Goal: Complete application form: Complete application form

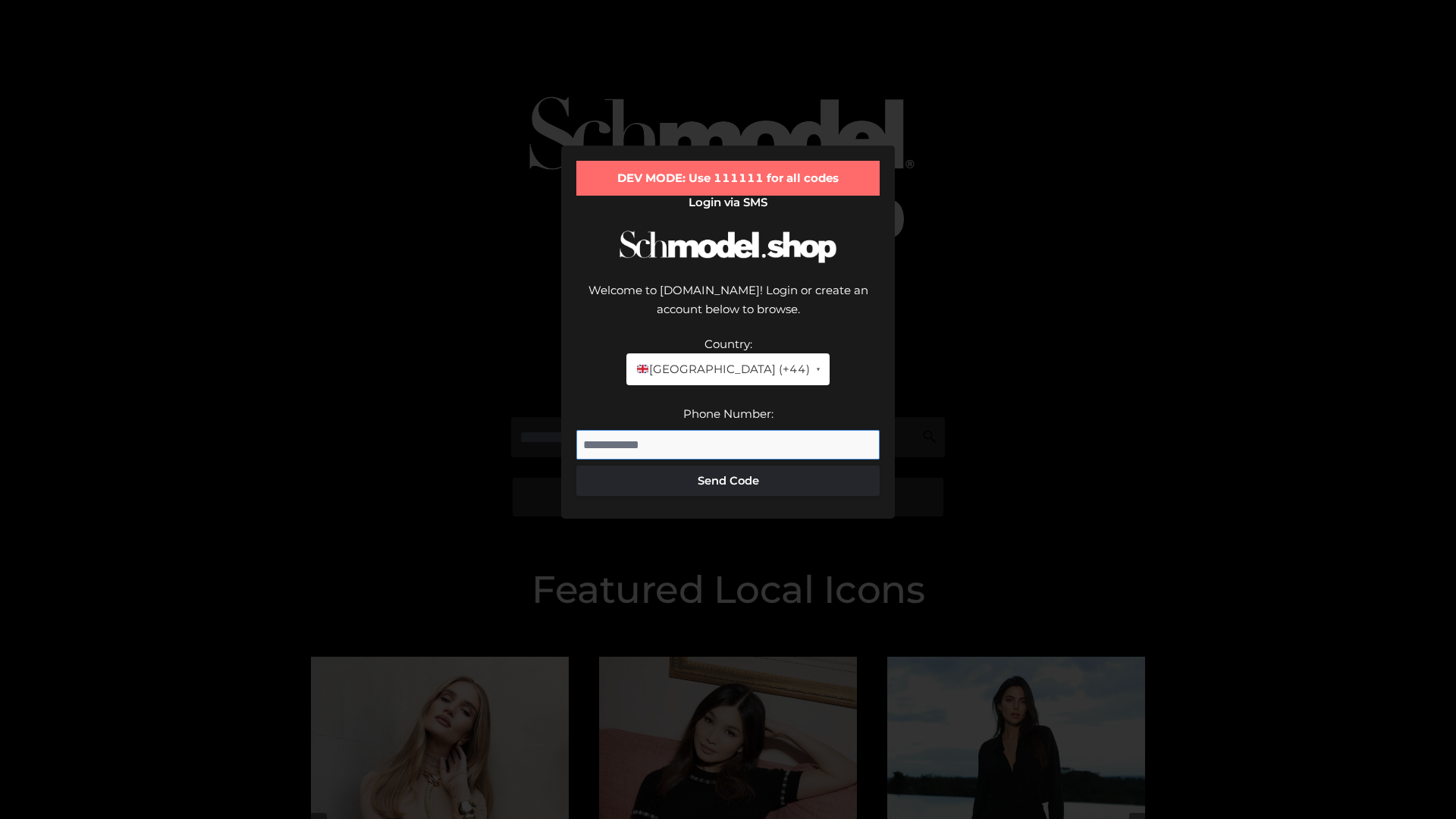
click at [728, 430] on input "Phone Number:" at bounding box center [728, 445] width 303 height 30
type input "**********"
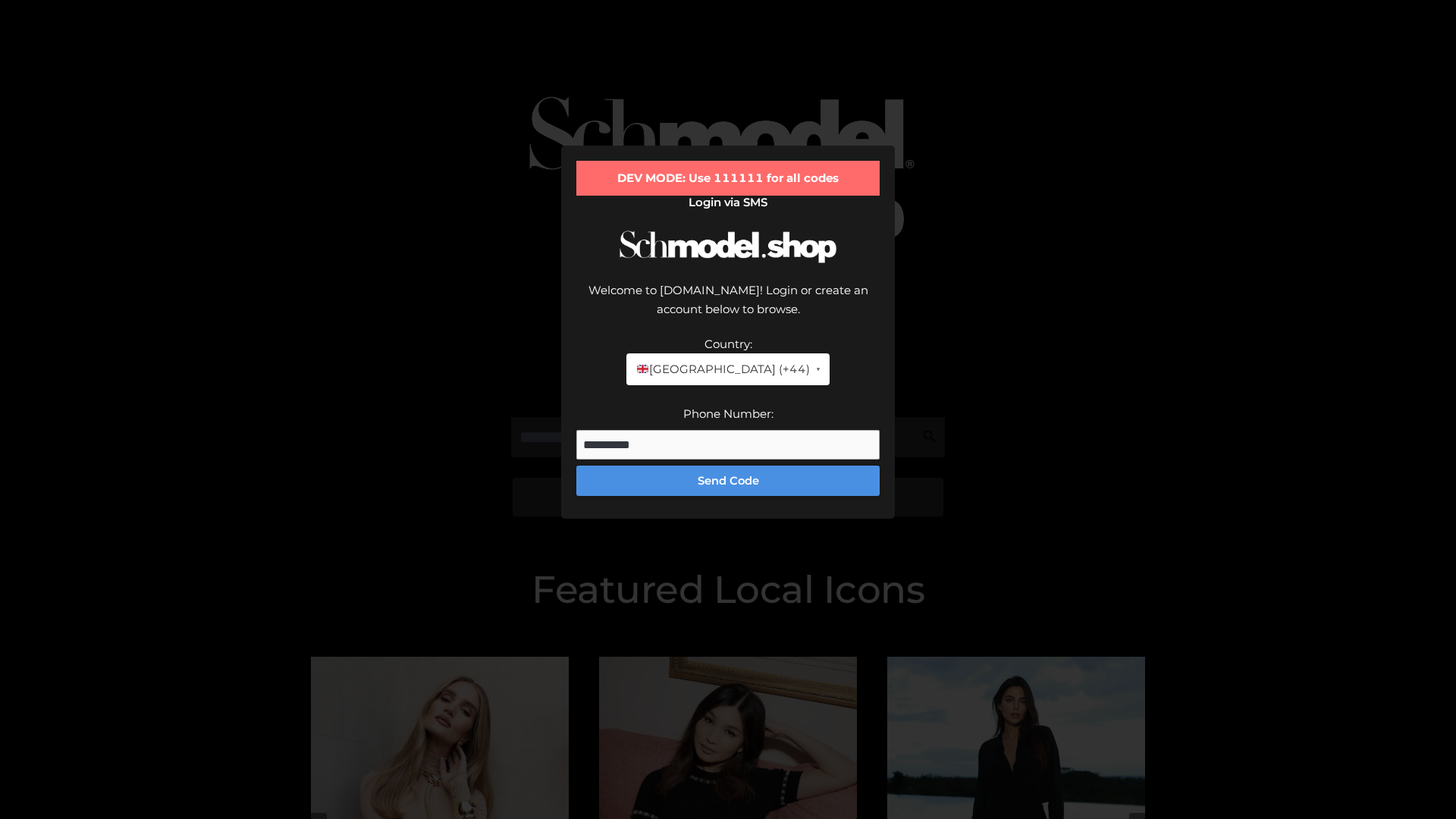
click at [728, 466] on button "Send Code" at bounding box center [728, 481] width 303 height 30
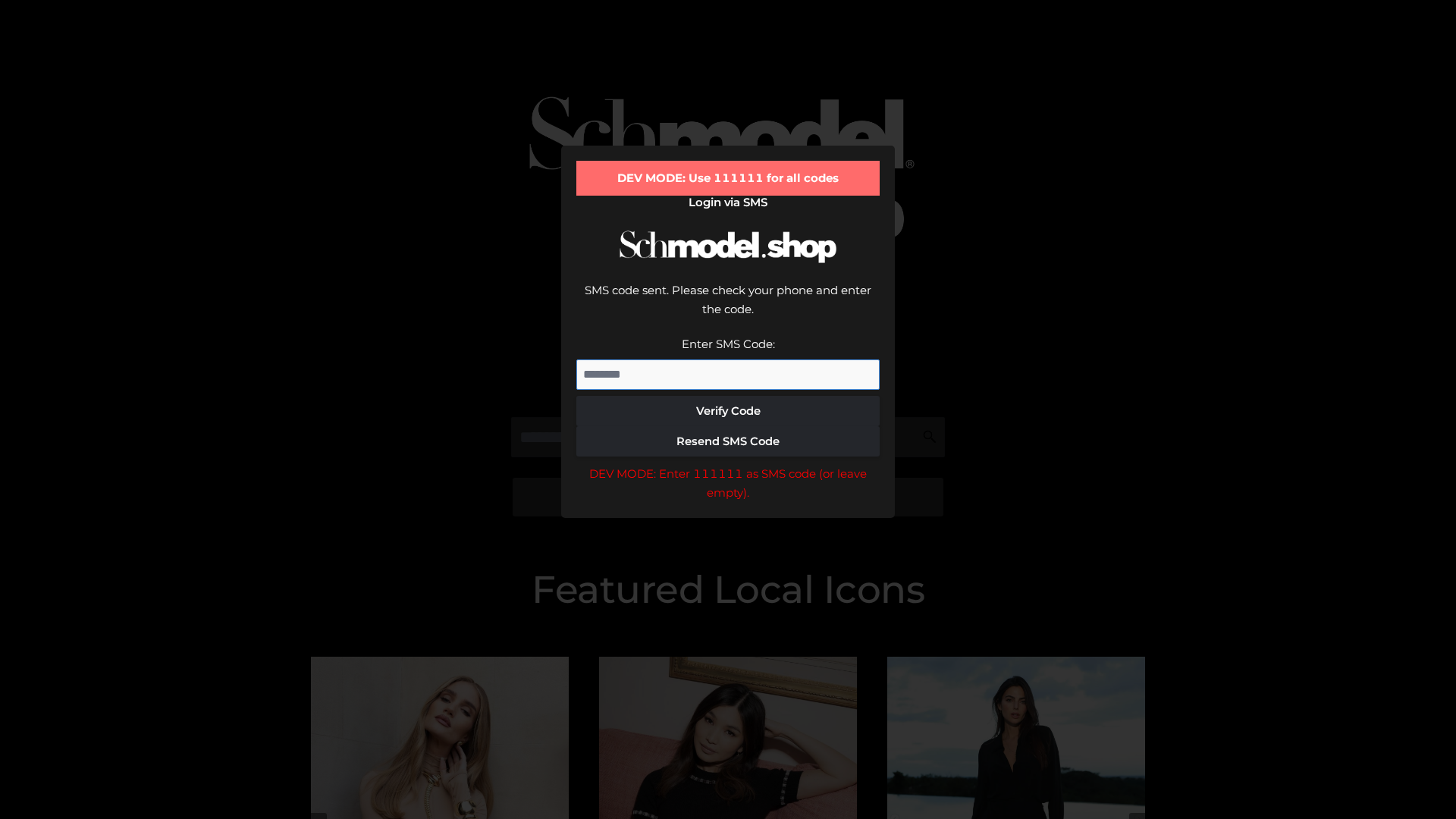
click at [728, 359] on input "Enter SMS Code:" at bounding box center [728, 374] width 303 height 30
type input "******"
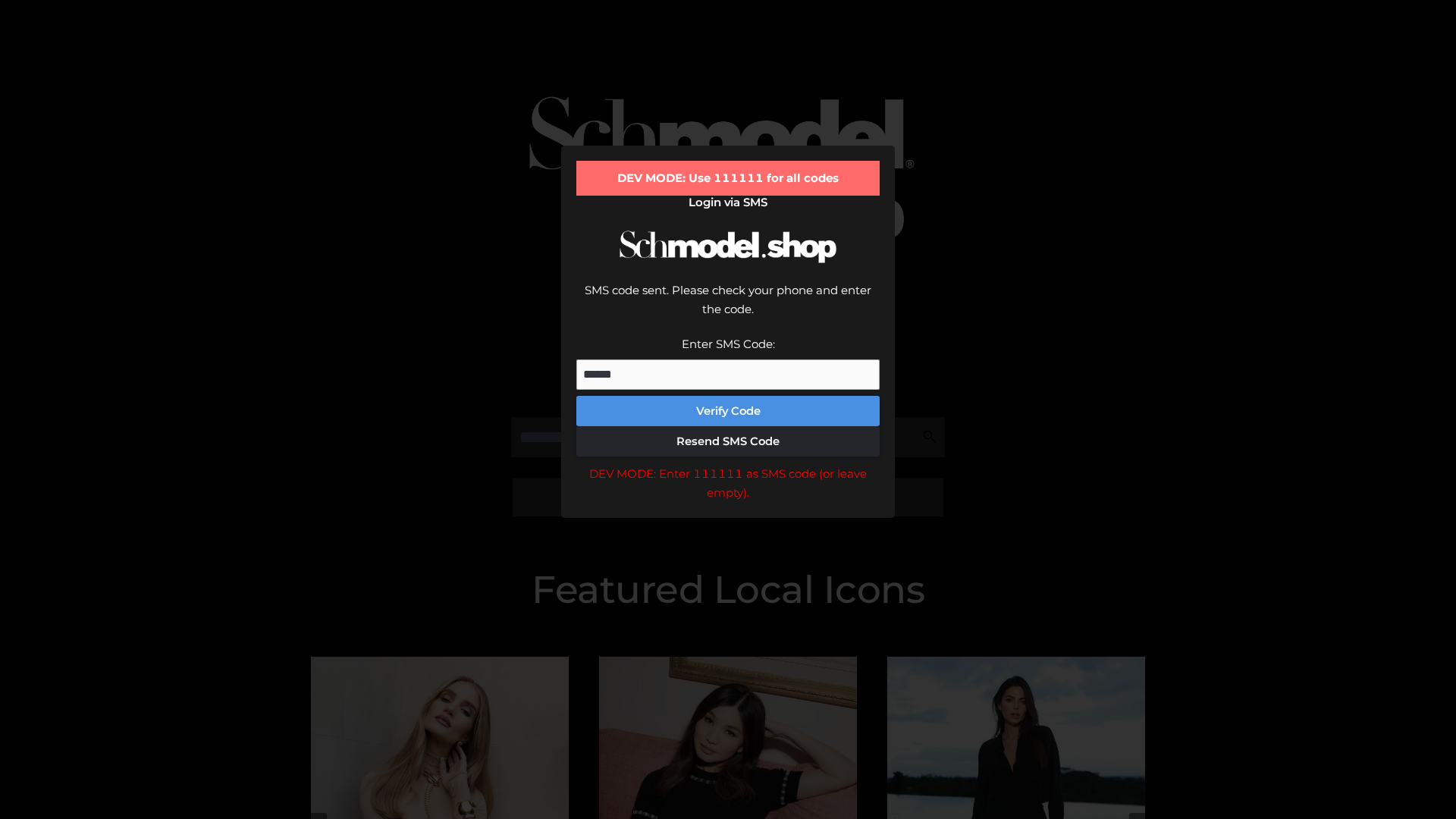
click at [728, 396] on button "Verify Code" at bounding box center [728, 411] width 303 height 30
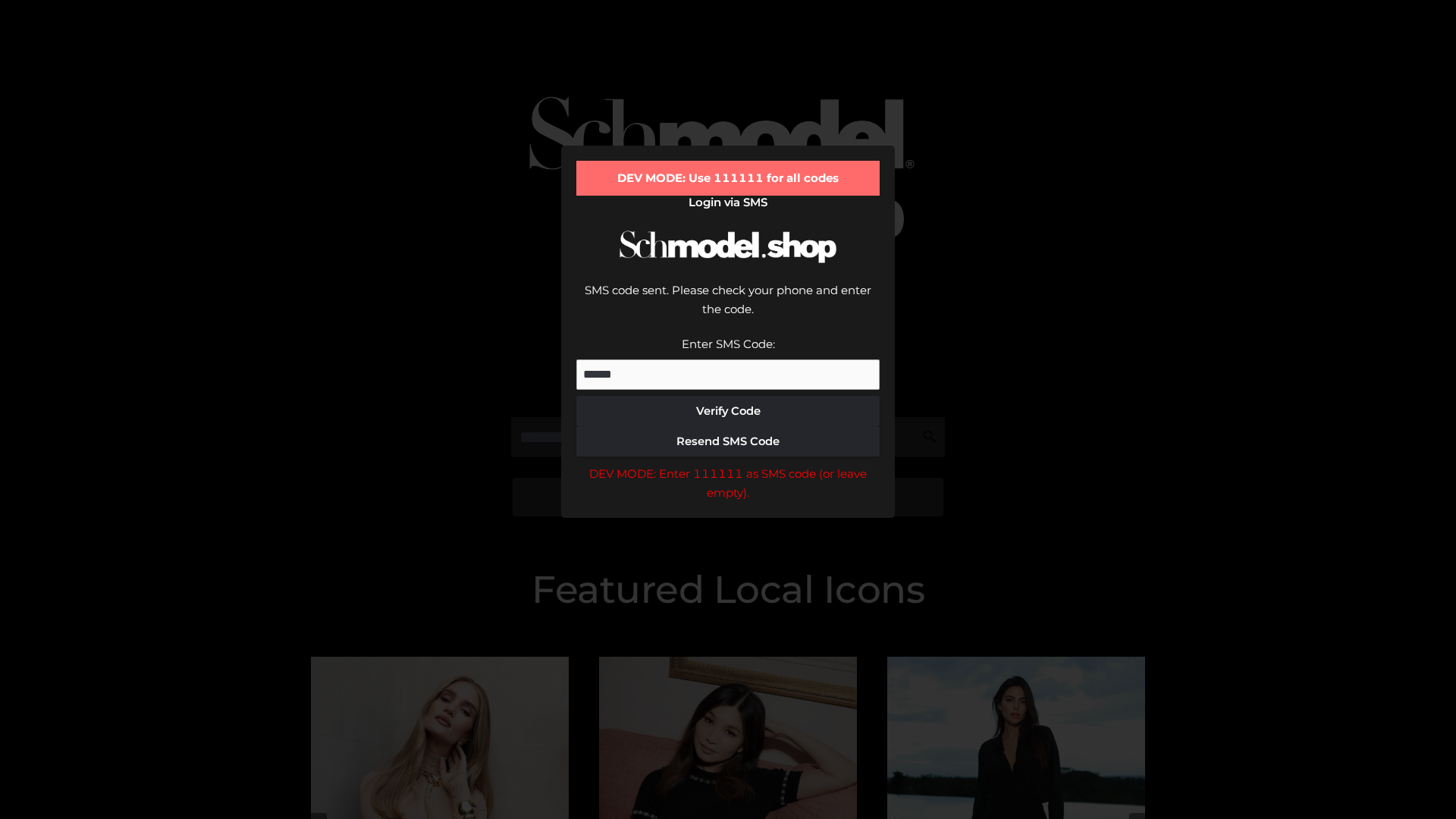
click at [728, 464] on div "DEV MODE: Enter 111111 as SMS code (or leave empty)." at bounding box center [728, 483] width 303 height 39
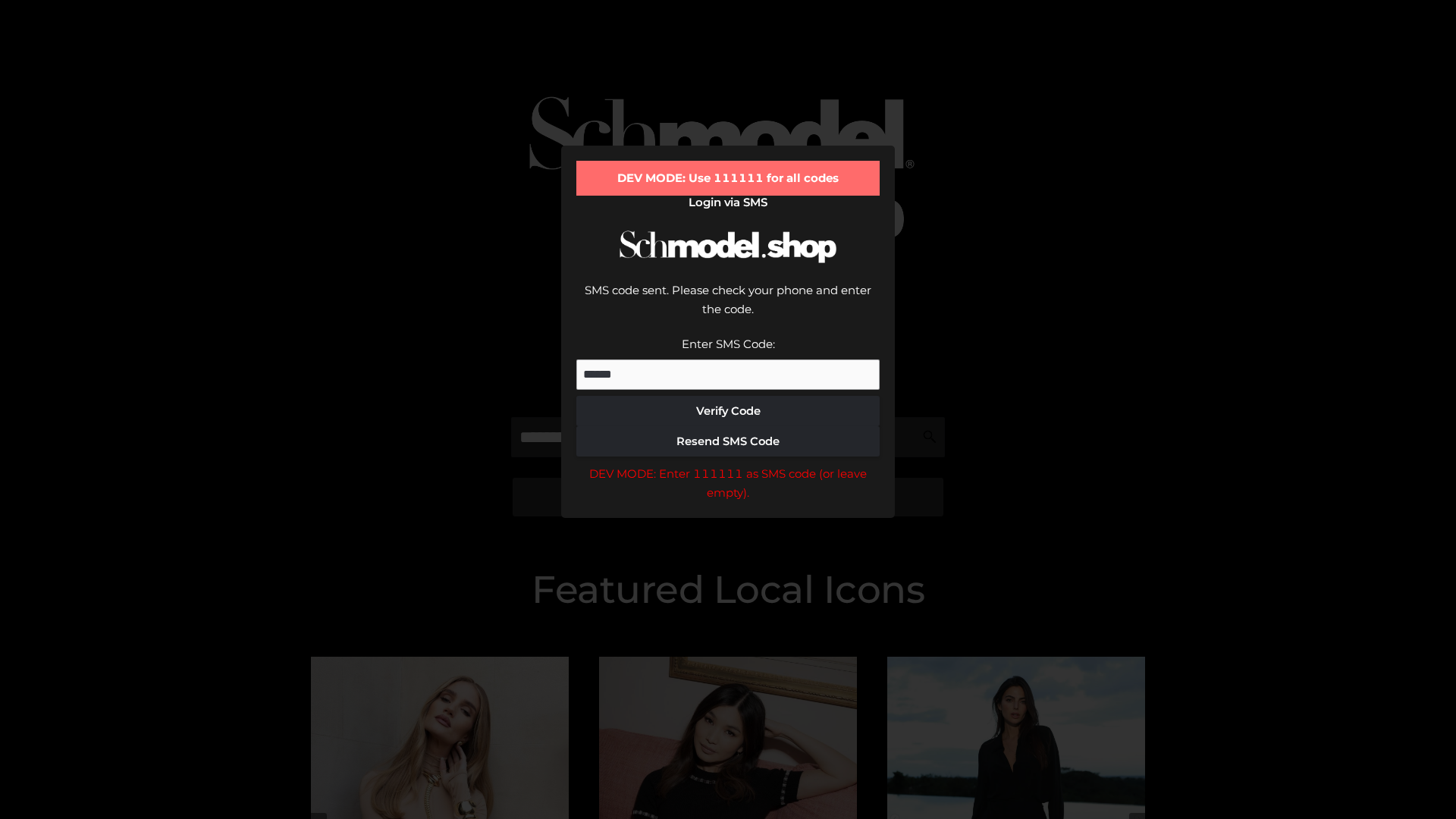
click at [728, 464] on div "DEV MODE: Enter 111111 as SMS code (or leave empty)." at bounding box center [728, 483] width 303 height 39
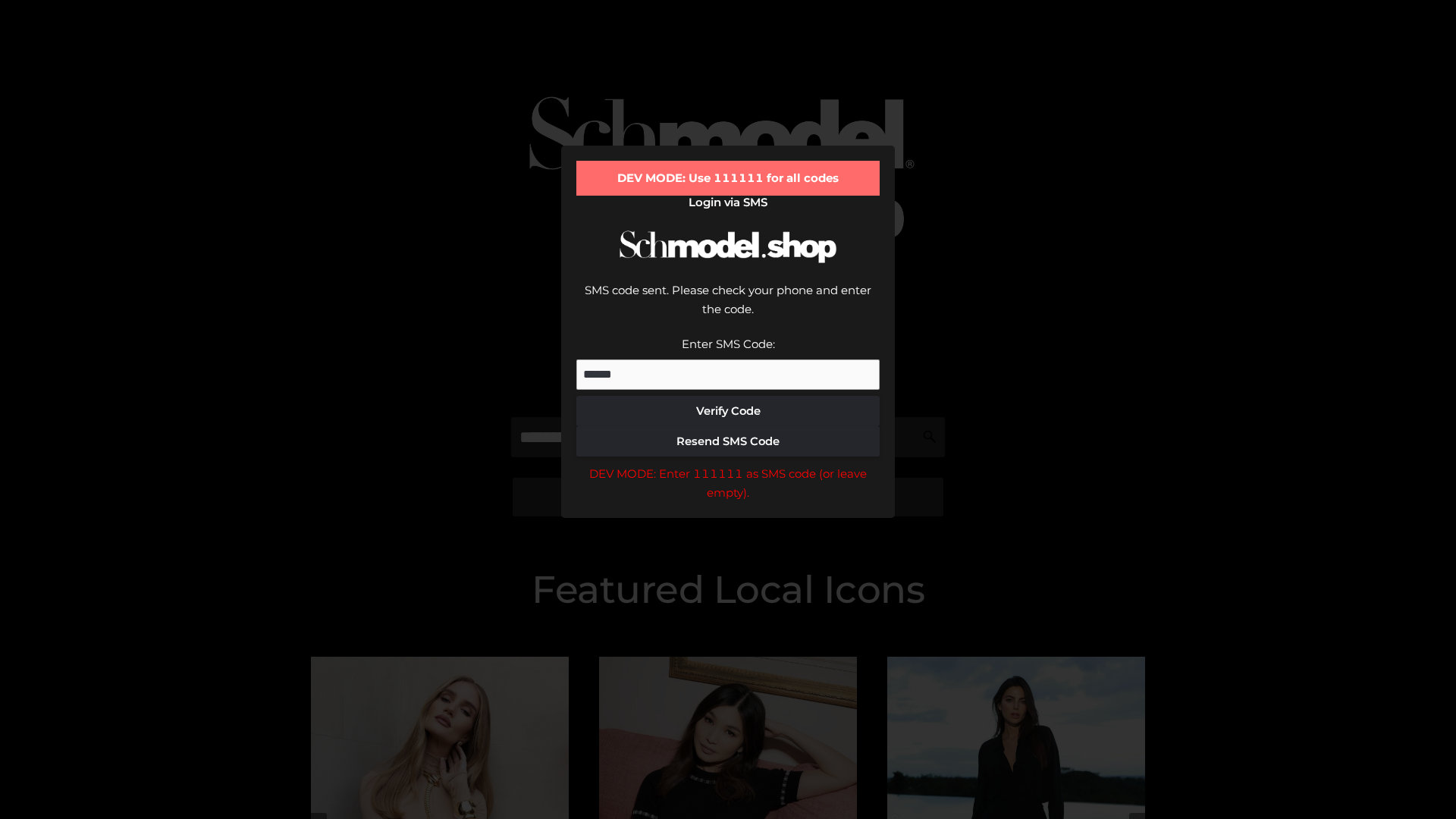
click at [728, 464] on div "DEV MODE: Enter 111111 as SMS code (or leave empty)." at bounding box center [728, 483] width 303 height 39
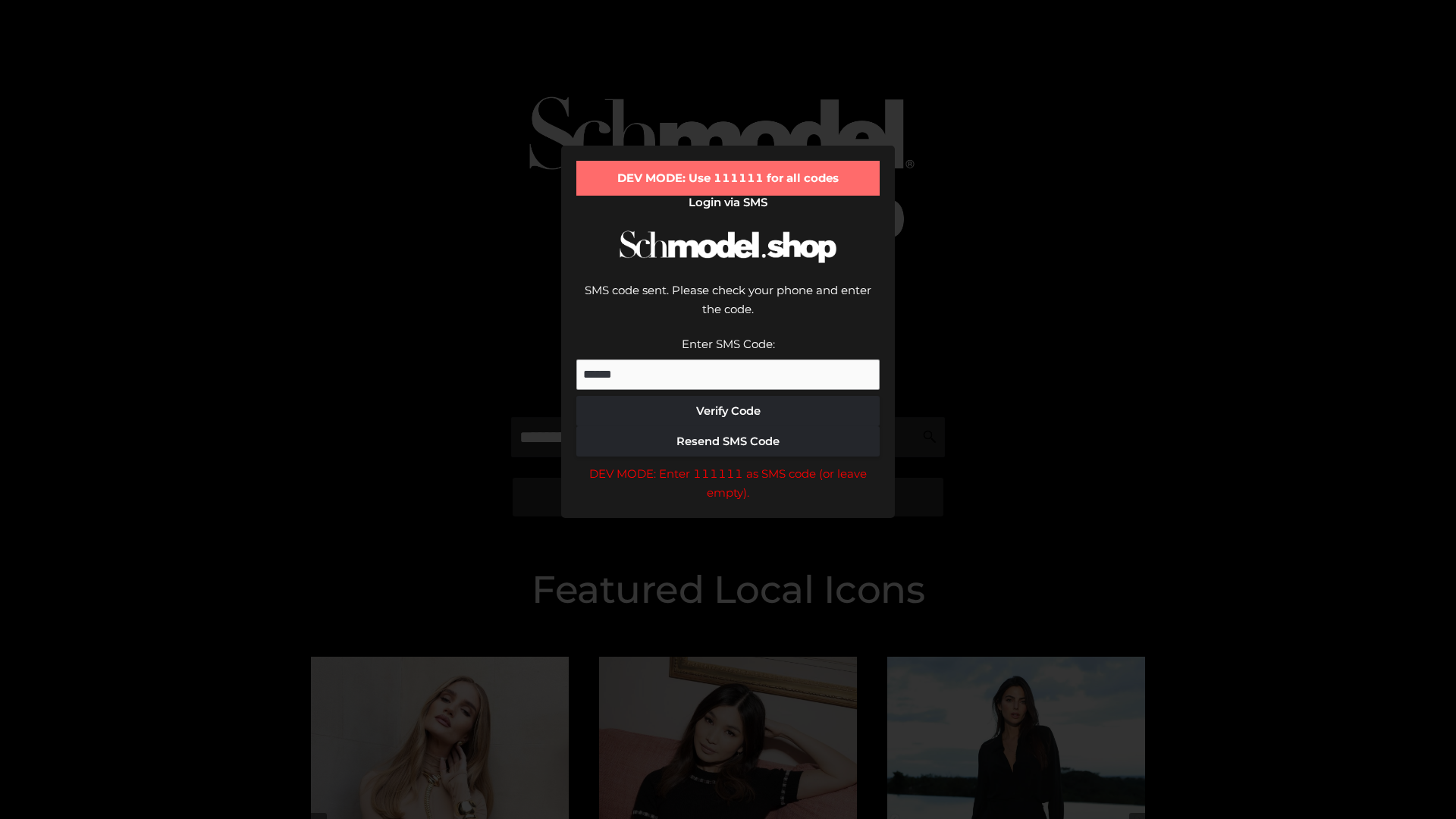
click at [728, 464] on div "DEV MODE: Enter 111111 as SMS code (or leave empty)." at bounding box center [728, 483] width 303 height 39
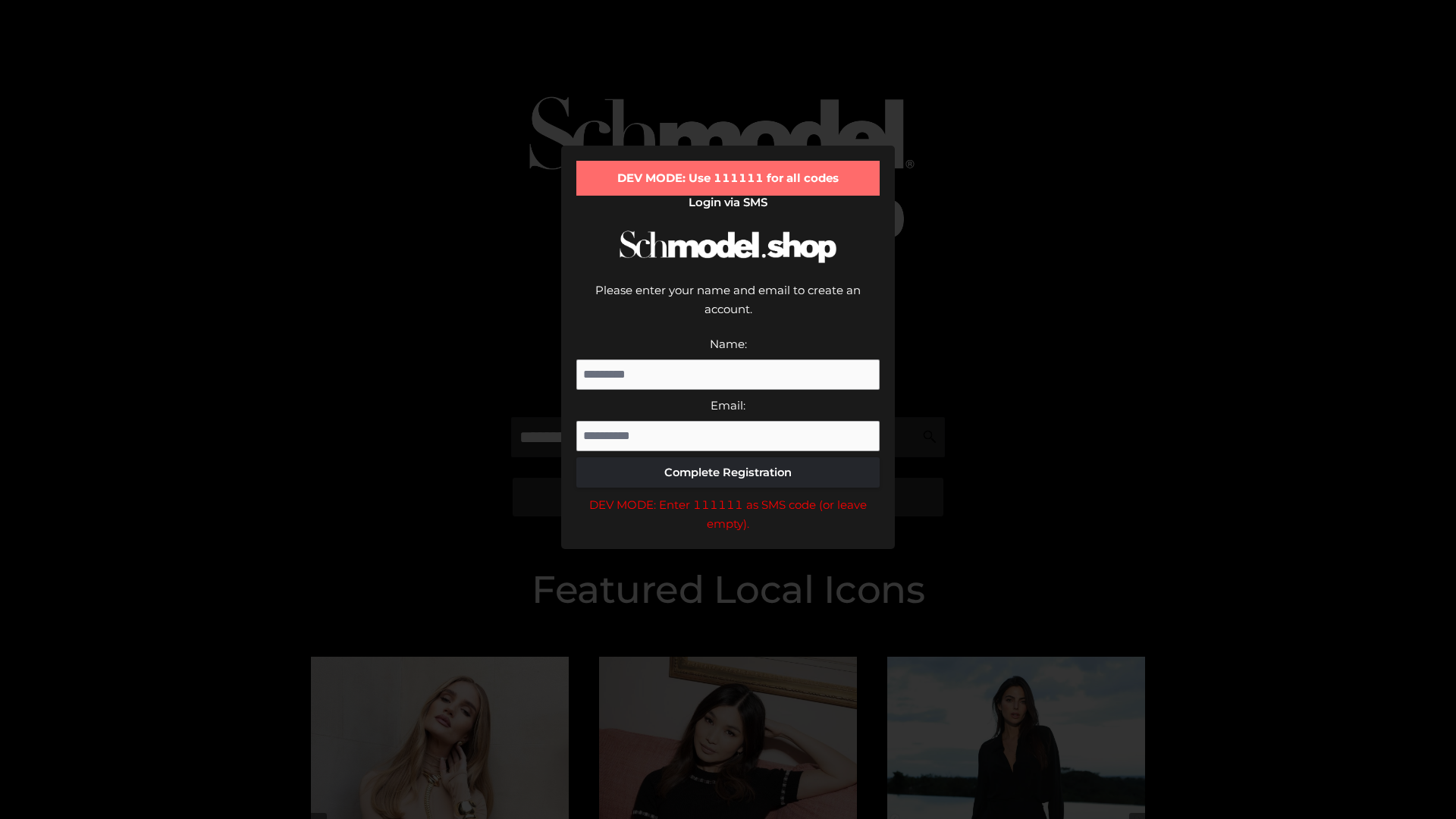
click at [728, 495] on div "DEV MODE: Enter 111111 as SMS code (or leave empty)." at bounding box center [728, 514] width 303 height 39
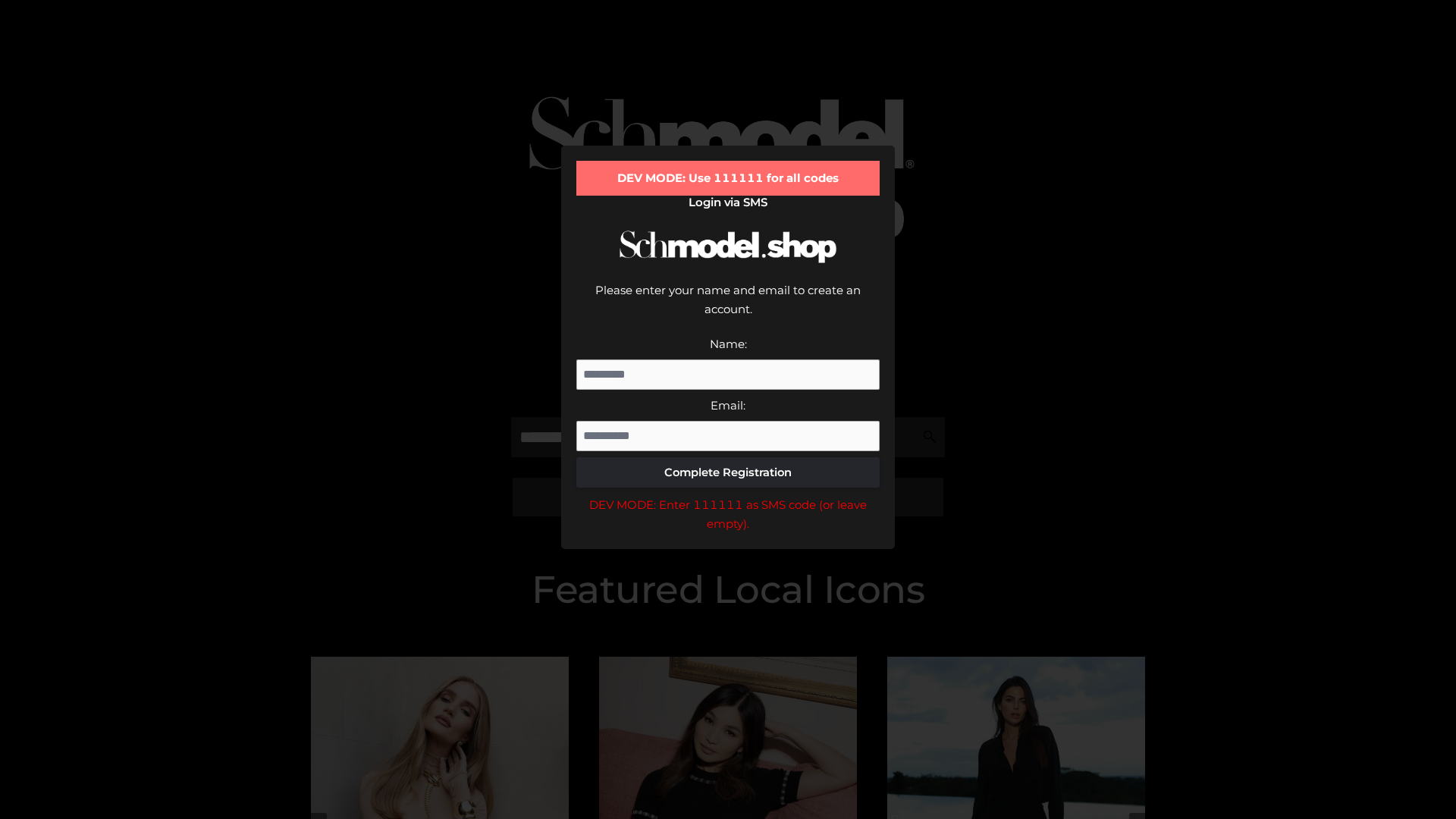
click at [728, 495] on div "DEV MODE: Enter 111111 as SMS code (or leave empty)." at bounding box center [728, 514] width 303 height 39
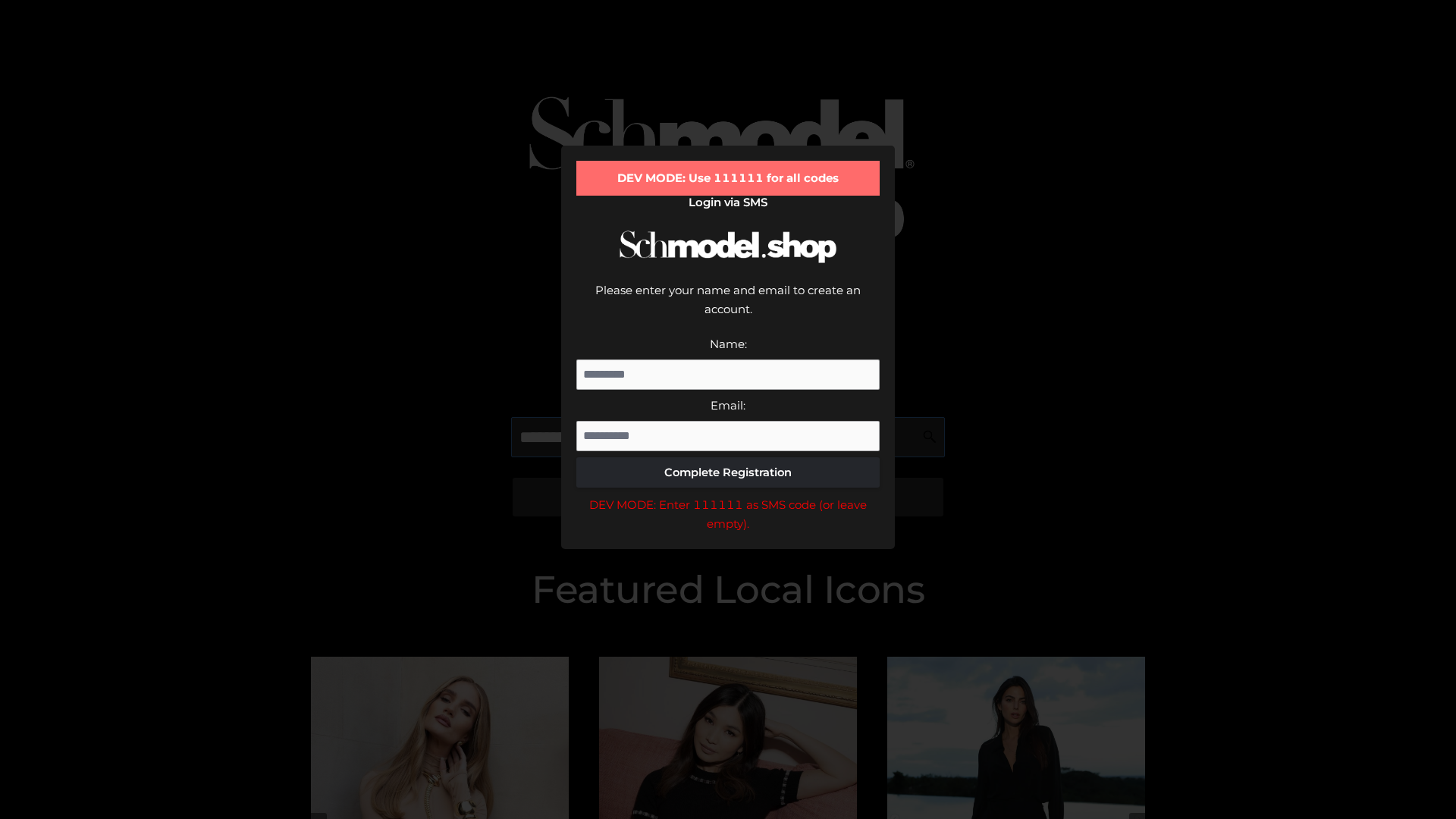
scroll to position [0, 38]
click at [728, 495] on div "DEV MODE: Enter 111111 as SMS code (or leave empty)." at bounding box center [728, 514] width 303 height 39
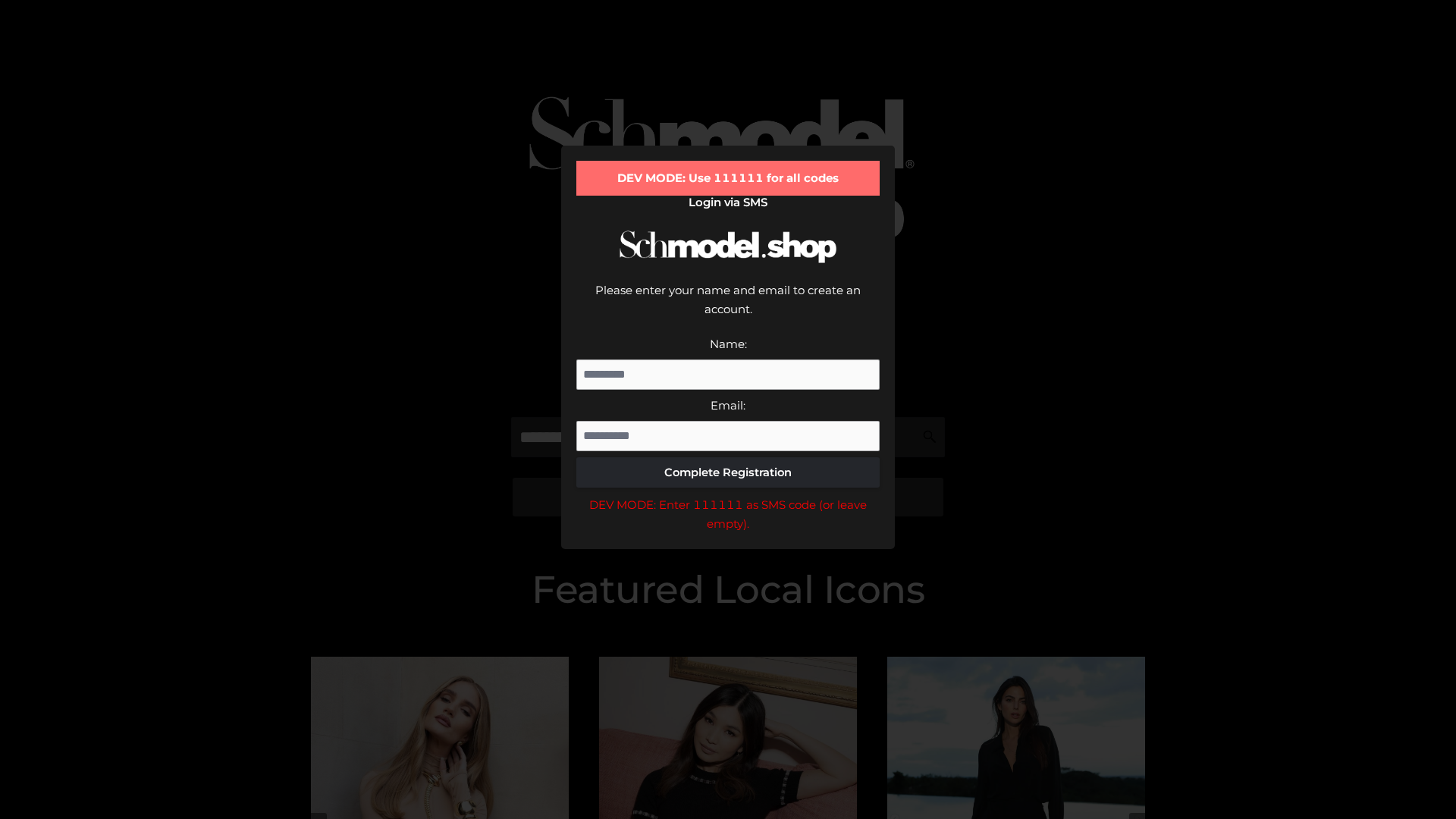
click at [728, 495] on div "DEV MODE: Enter 111111 as SMS code (or leave empty)." at bounding box center [728, 514] width 303 height 39
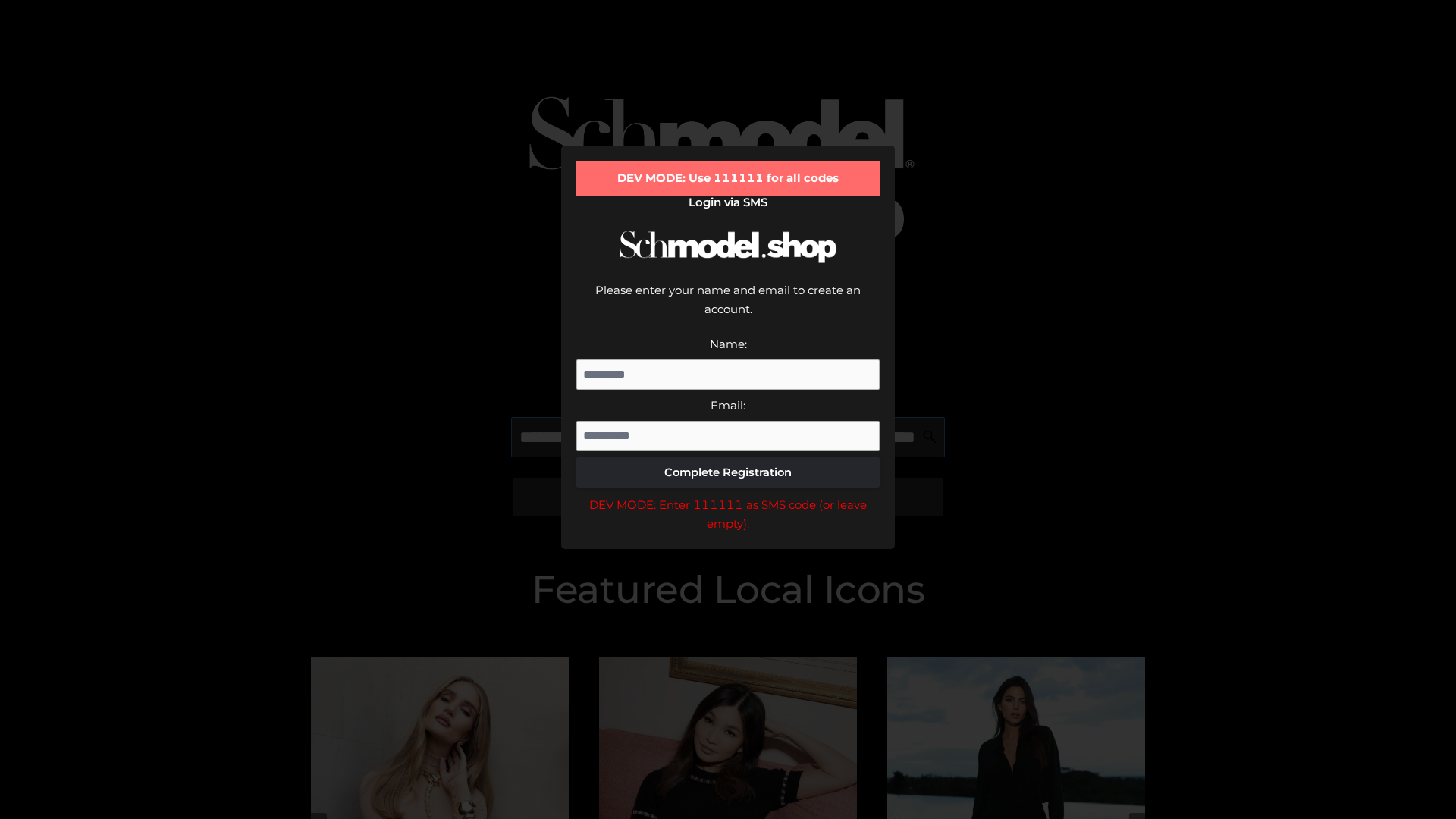
scroll to position [0, 133]
click at [728, 495] on div "DEV MODE: Enter 111111 as SMS code (or leave empty)." at bounding box center [728, 514] width 303 height 39
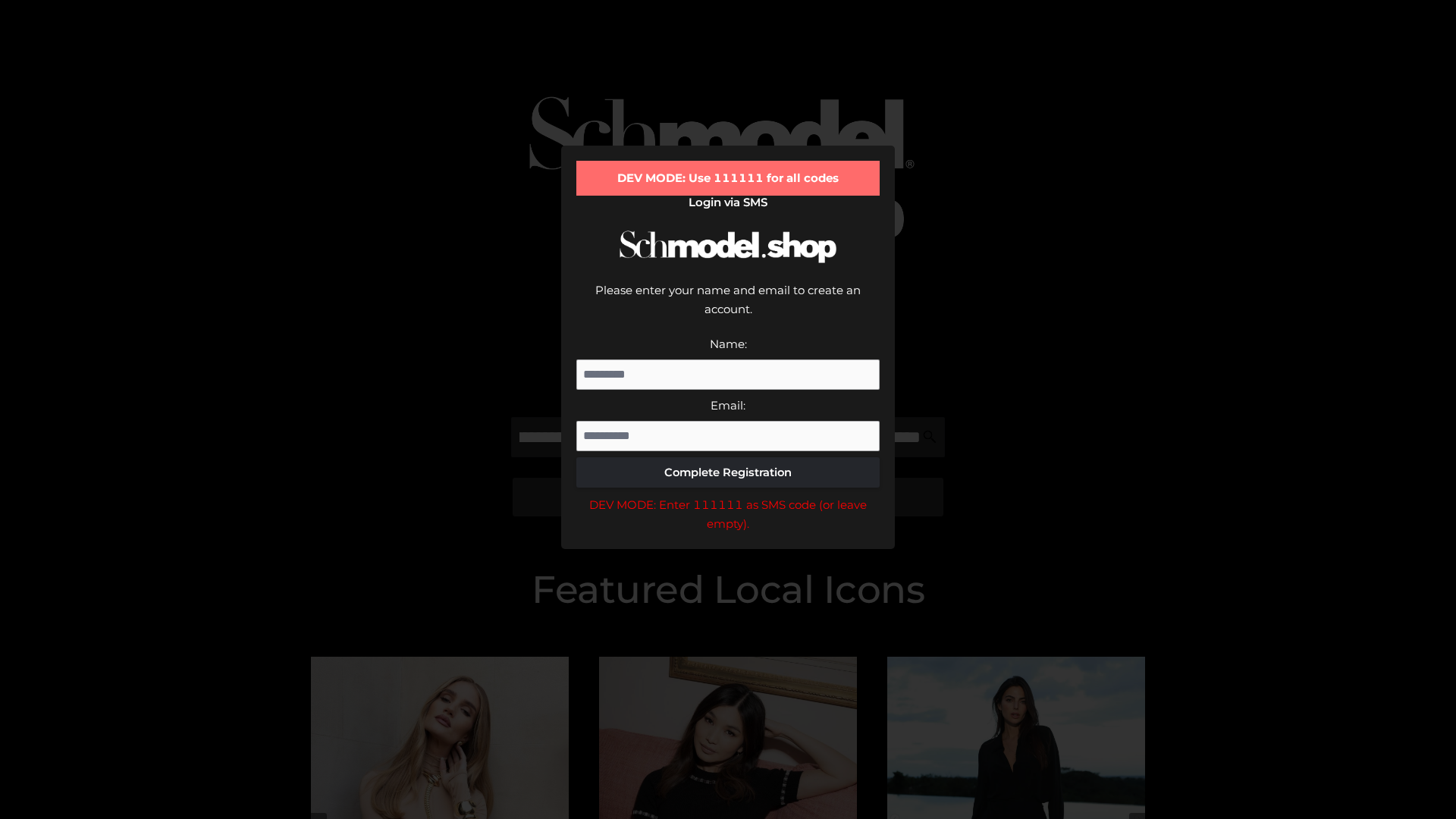
click at [728, 495] on div "DEV MODE: Enter 111111 as SMS code (or leave empty)." at bounding box center [728, 514] width 303 height 39
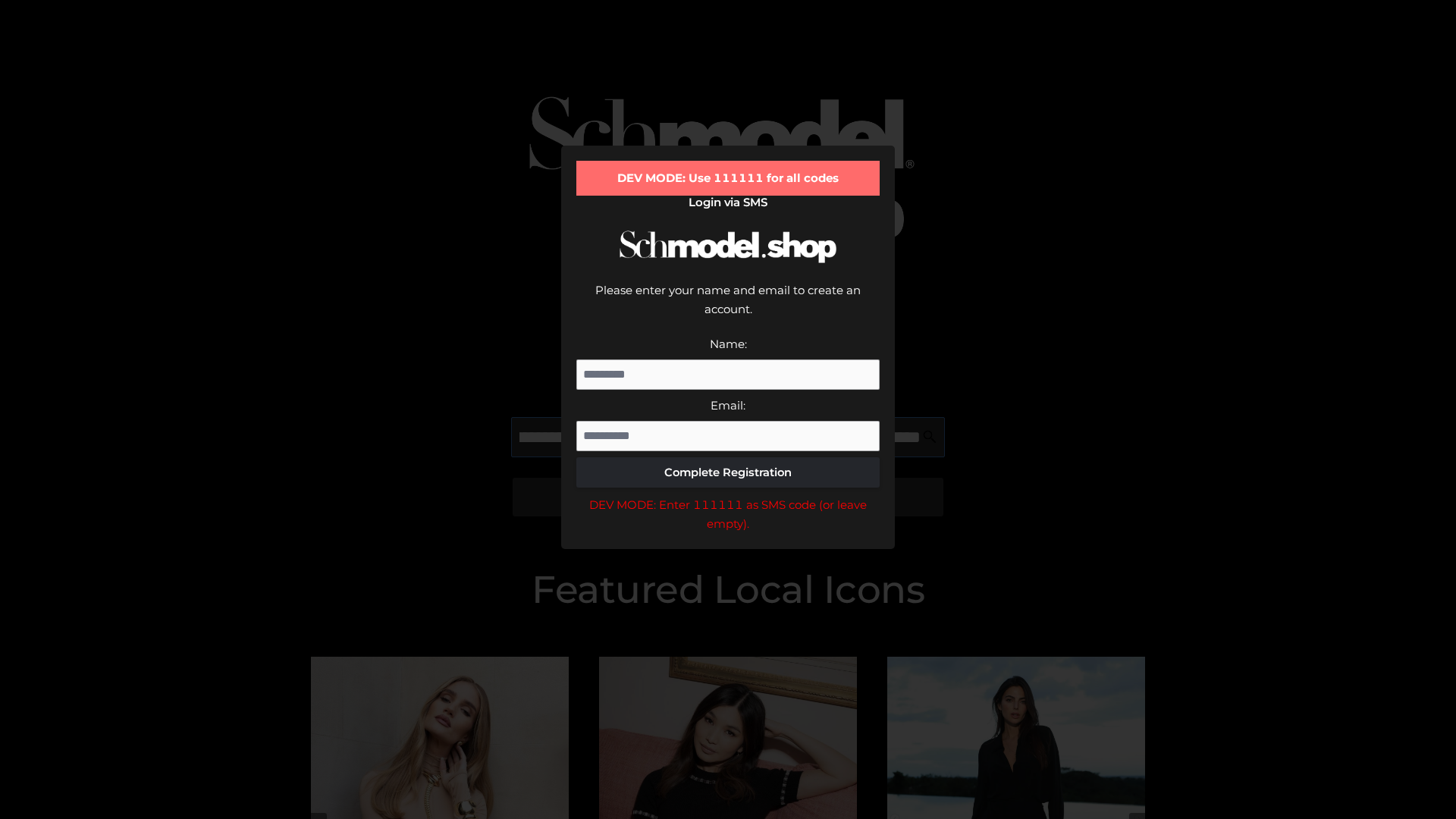
scroll to position [0, 220]
click at [728, 495] on div "DEV MODE: Enter 111111 as SMS code (or leave empty)." at bounding box center [728, 514] width 303 height 39
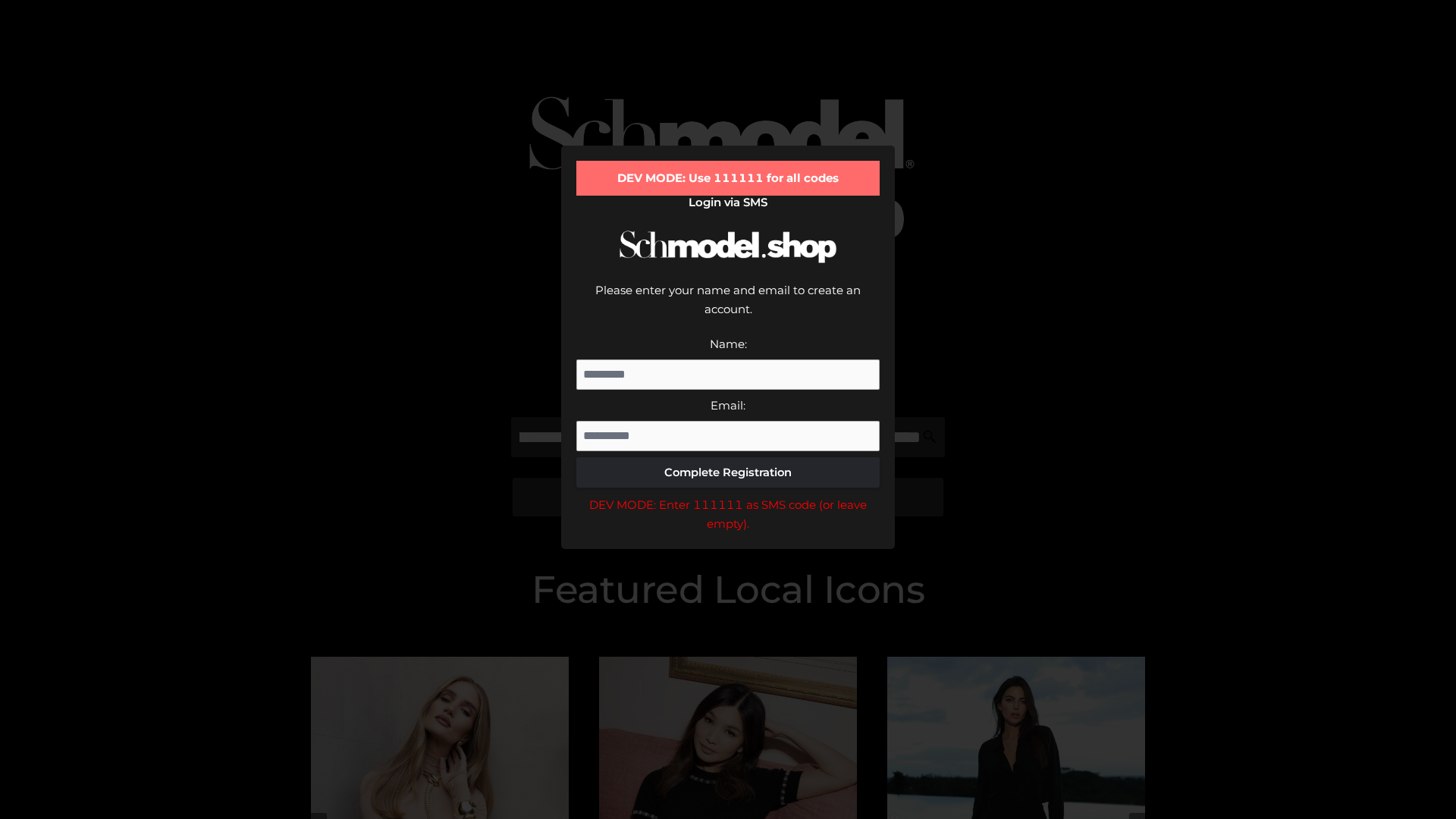
click at [728, 495] on div "DEV MODE: Enter 111111 as SMS code (or leave empty)." at bounding box center [728, 514] width 303 height 39
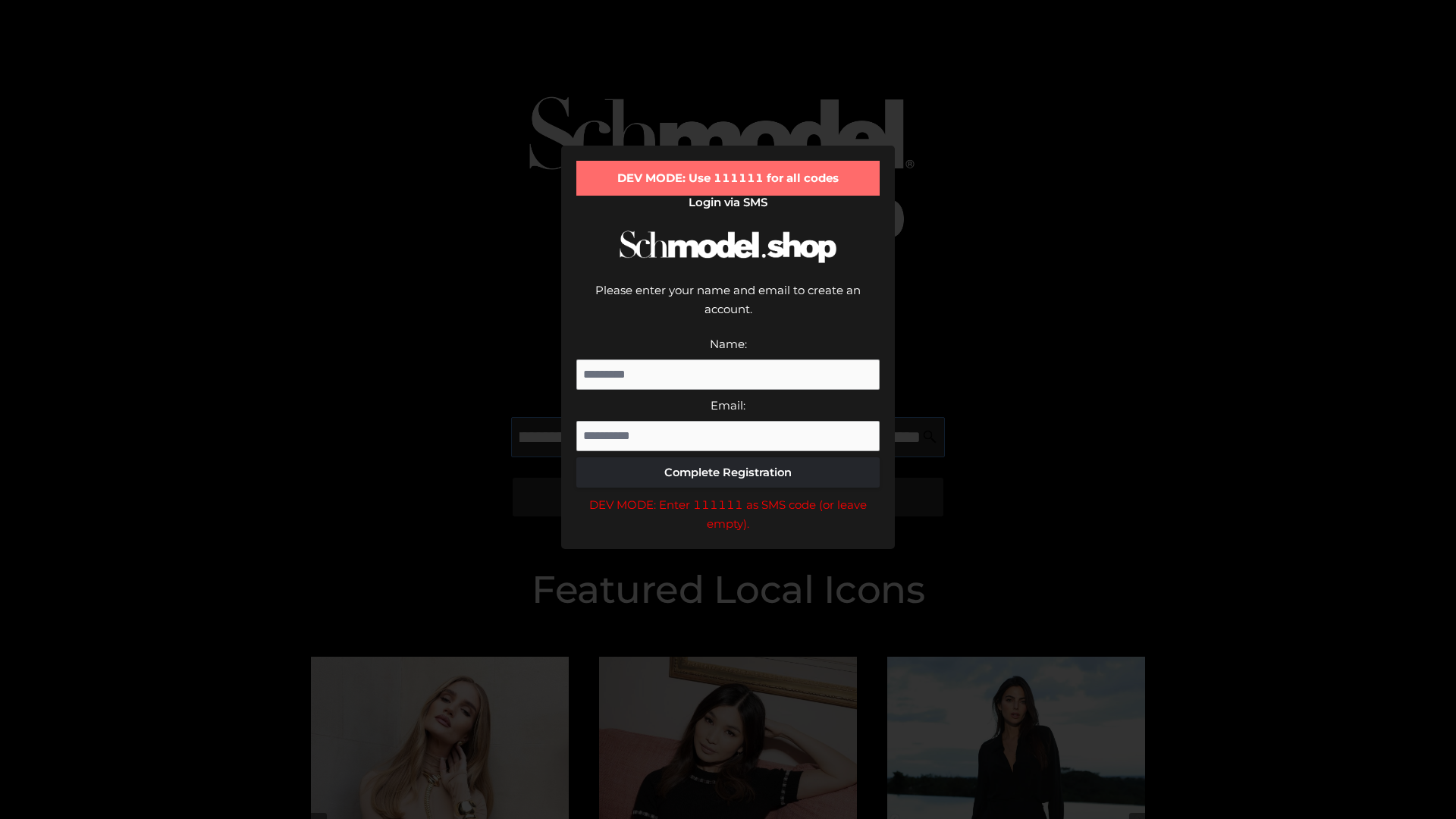
scroll to position [0, 312]
click at [728, 495] on div "DEV MODE: Enter 111111 as SMS code (or leave empty)." at bounding box center [728, 514] width 303 height 39
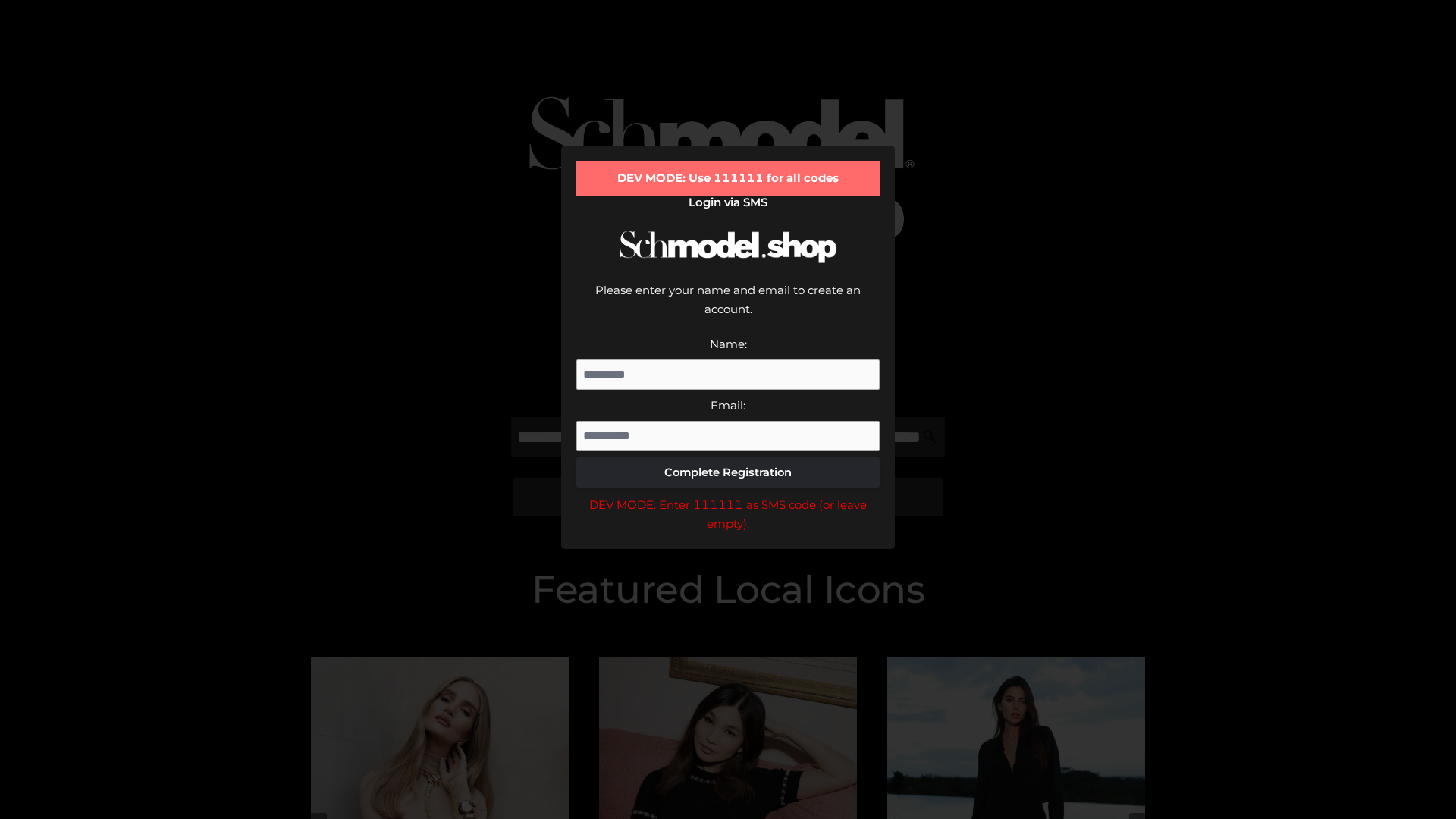
click at [728, 495] on div "DEV MODE: Enter 111111 as SMS code (or leave empty)." at bounding box center [728, 514] width 303 height 39
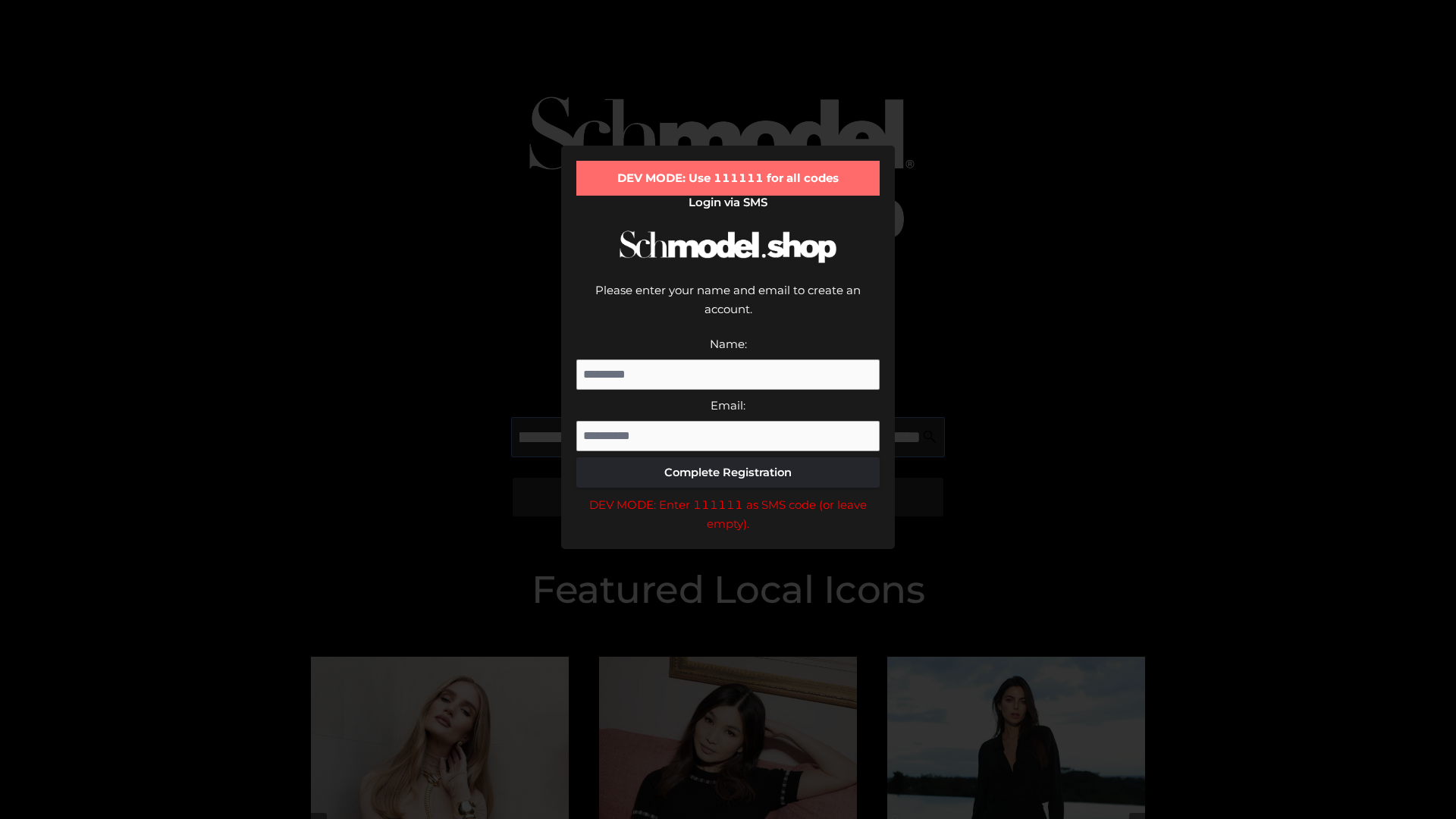
scroll to position [0, 407]
click at [728, 495] on div "DEV MODE: Enter 111111 as SMS code (or leave empty)." at bounding box center [728, 514] width 303 height 39
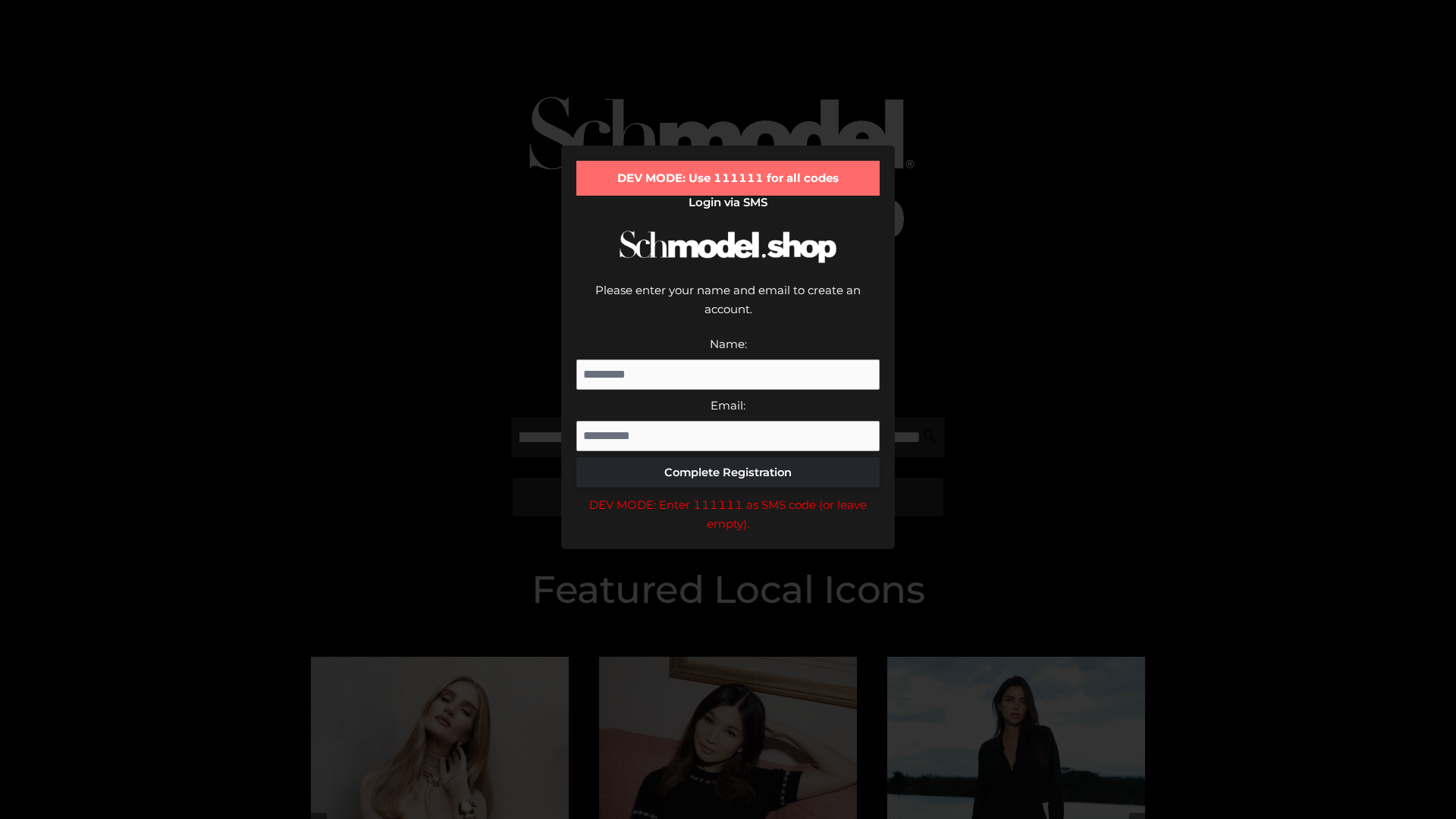
click at [728, 495] on div "DEV MODE: Enter 111111 as SMS code (or leave empty)." at bounding box center [728, 514] width 303 height 39
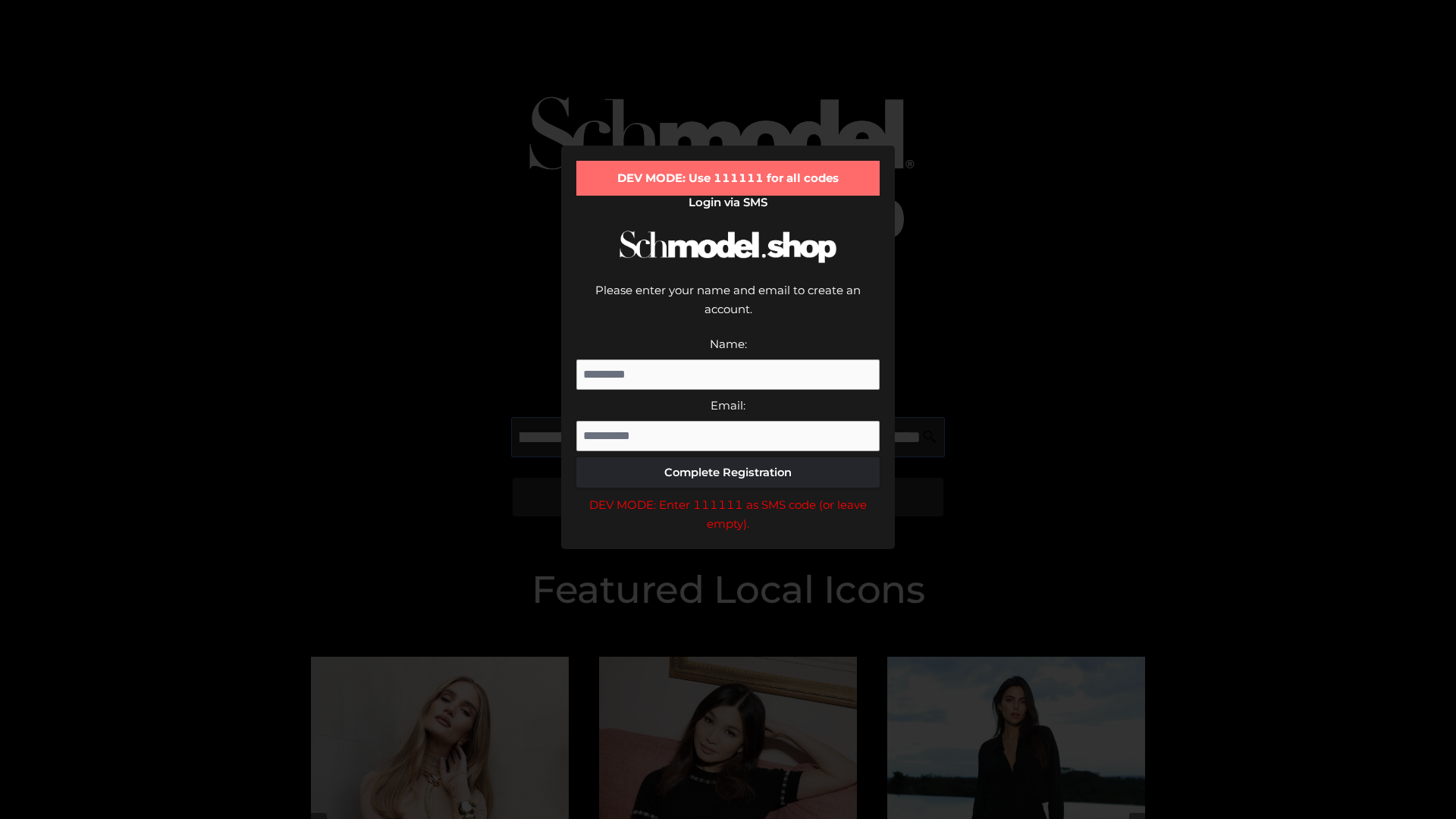
scroll to position [0, 494]
click at [728, 495] on div "DEV MODE: Enter 111111 as SMS code (or leave empty)." at bounding box center [728, 514] width 303 height 39
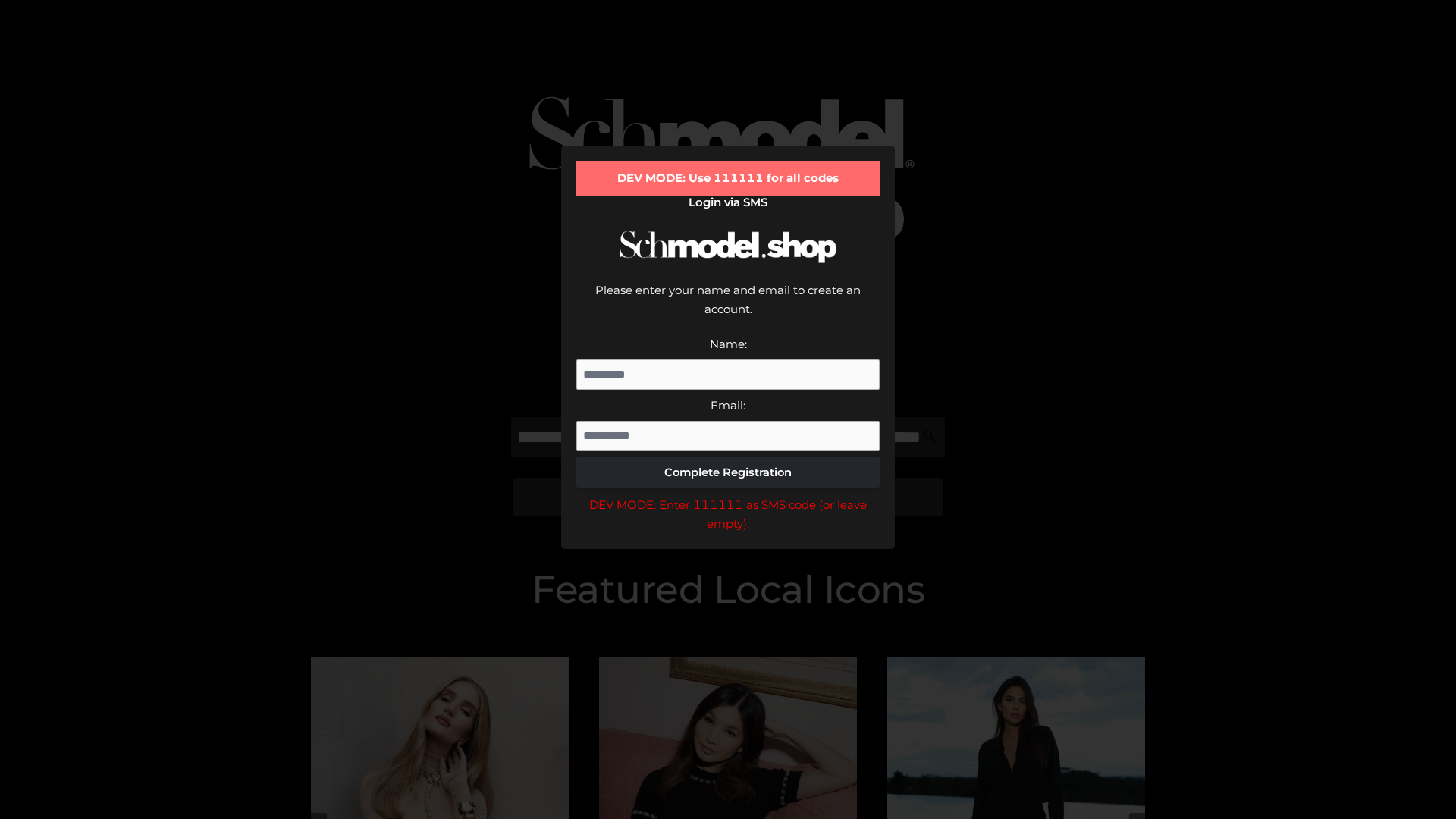
click at [728, 495] on div "DEV MODE: Enter 111111 as SMS code (or leave empty)." at bounding box center [728, 514] width 303 height 39
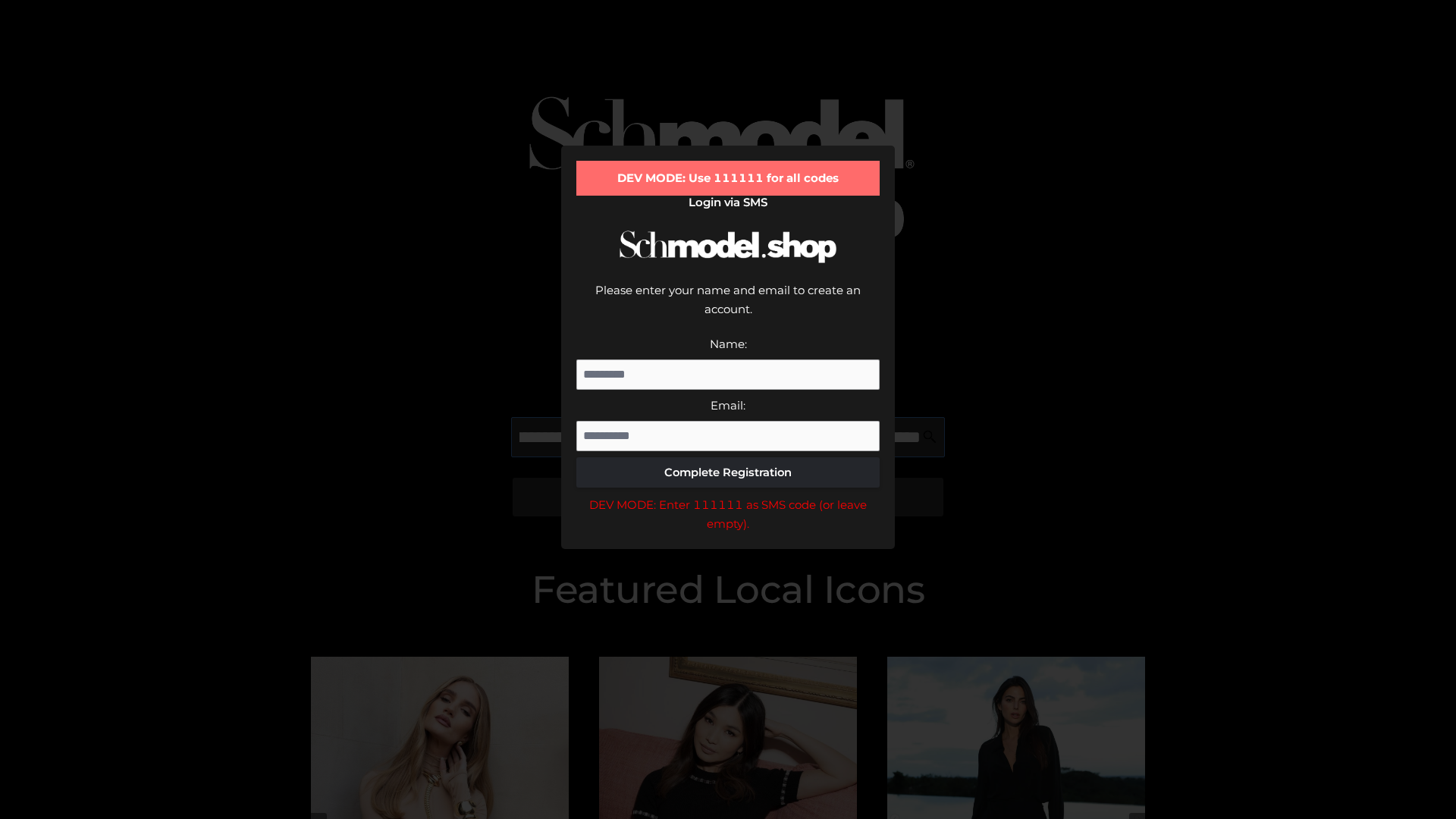
scroll to position [0, 587]
click at [728, 495] on div "DEV MODE: Enter 111111 as SMS code (or leave empty)." at bounding box center [728, 514] width 303 height 39
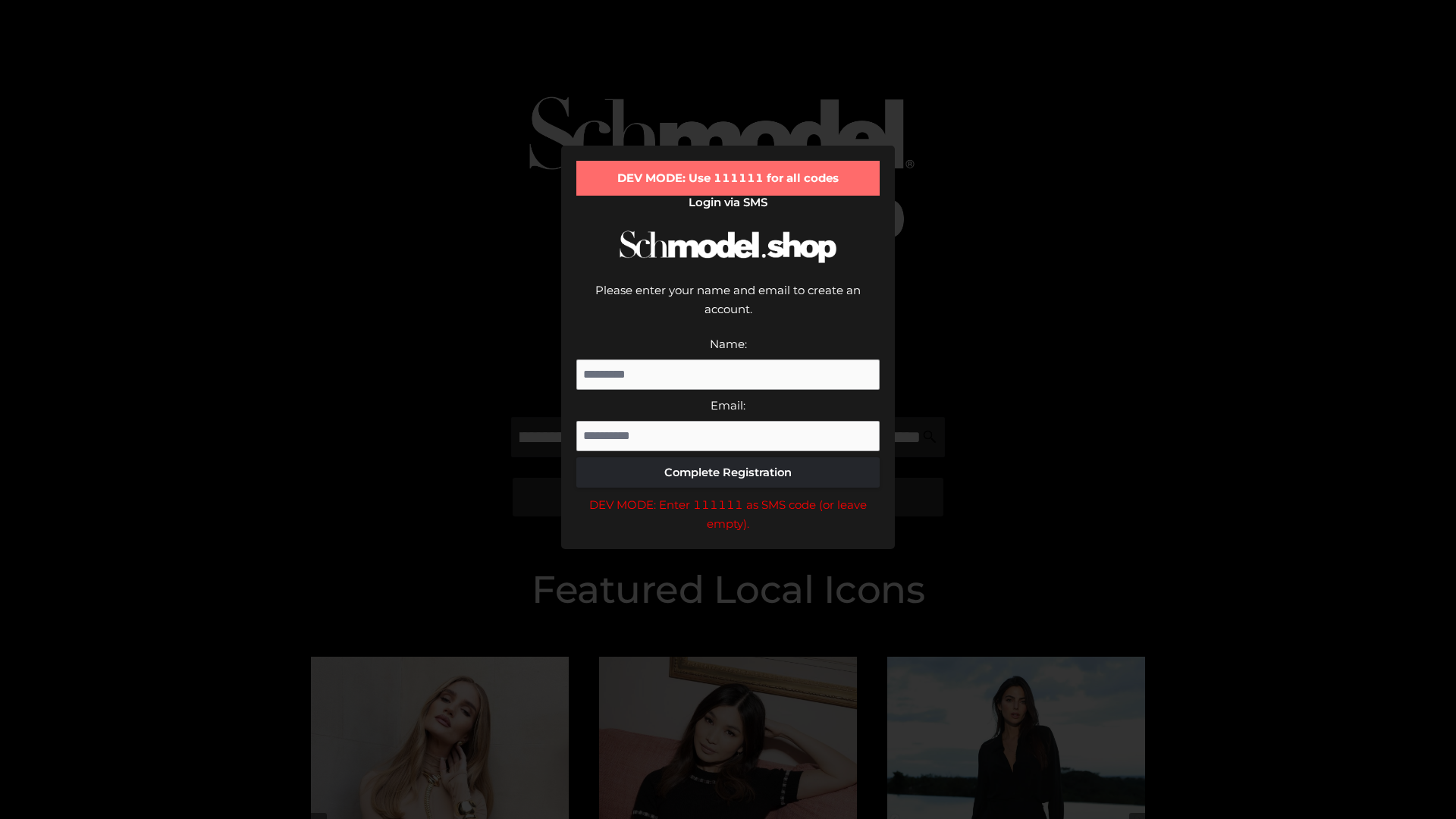
click at [728, 495] on div "DEV MODE: Enter 111111 as SMS code (or leave empty)." at bounding box center [728, 514] width 303 height 39
type input "**********"
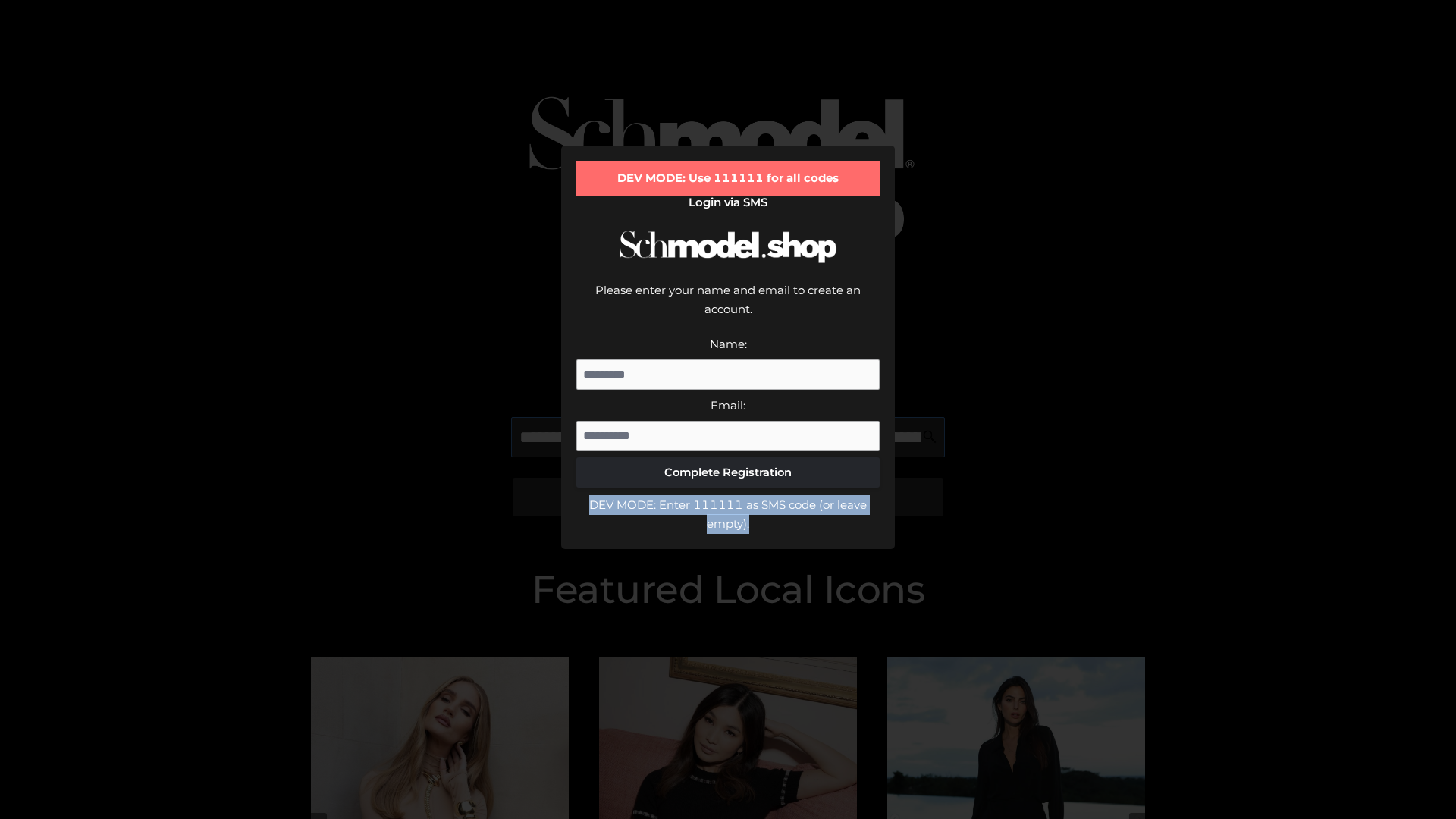
scroll to position [0, 649]
